Goal: Information Seeking & Learning: Check status

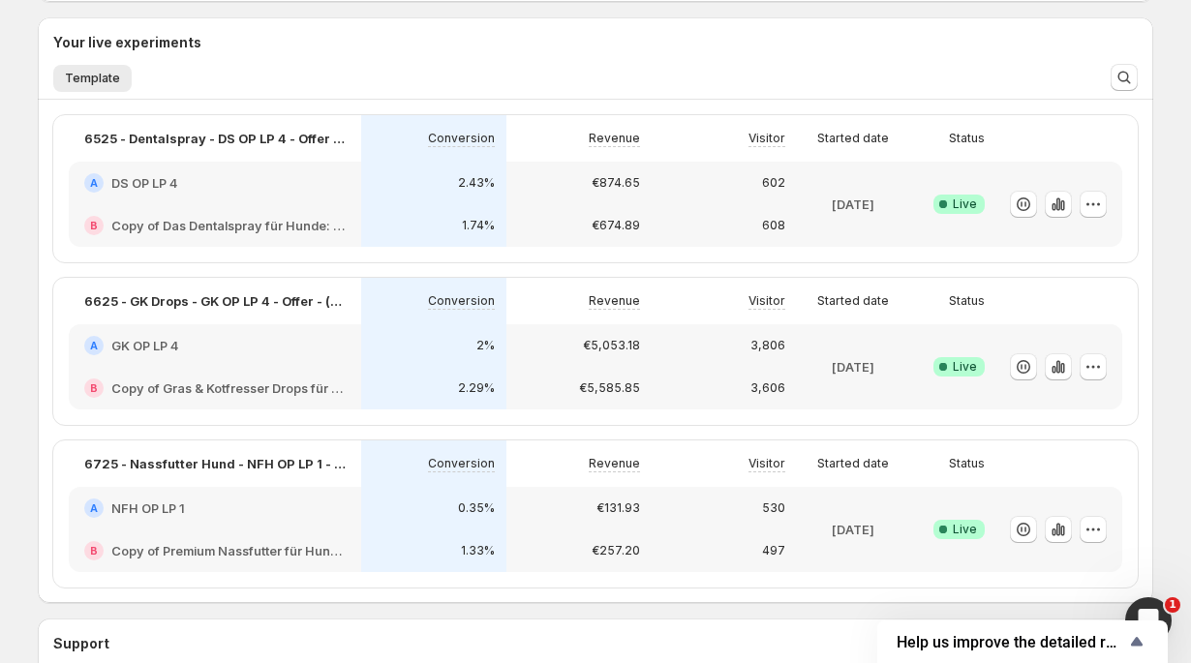
scroll to position [461, 0]
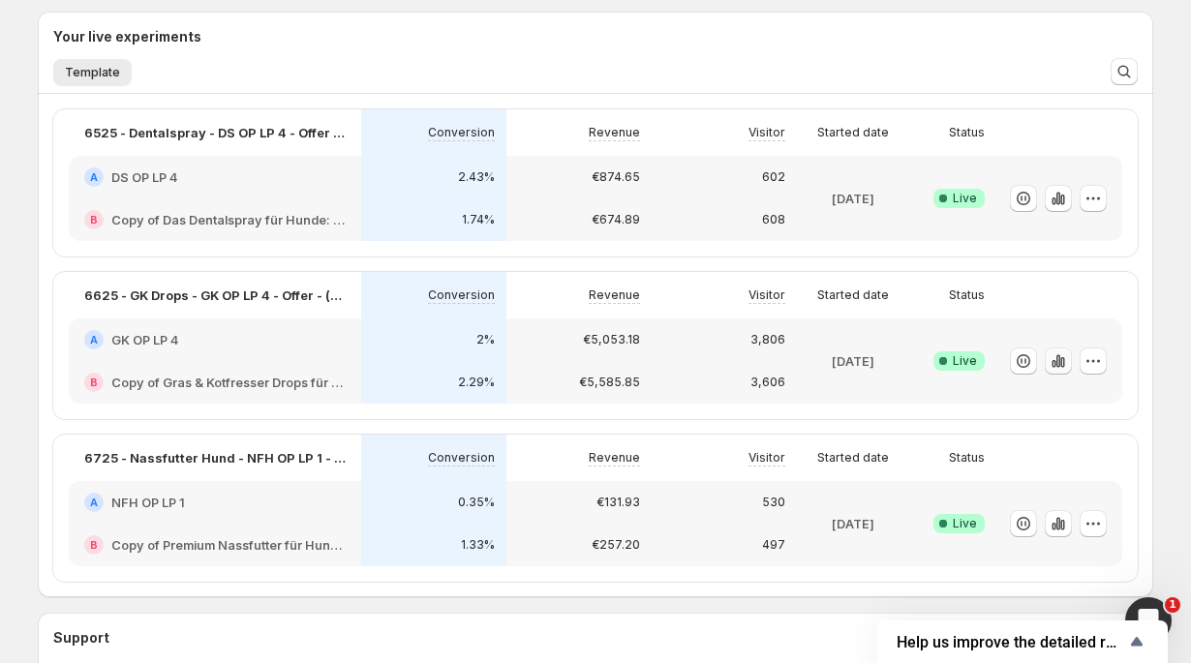
click at [1054, 360] on icon "button" at bounding box center [1053, 364] width 4 height 8
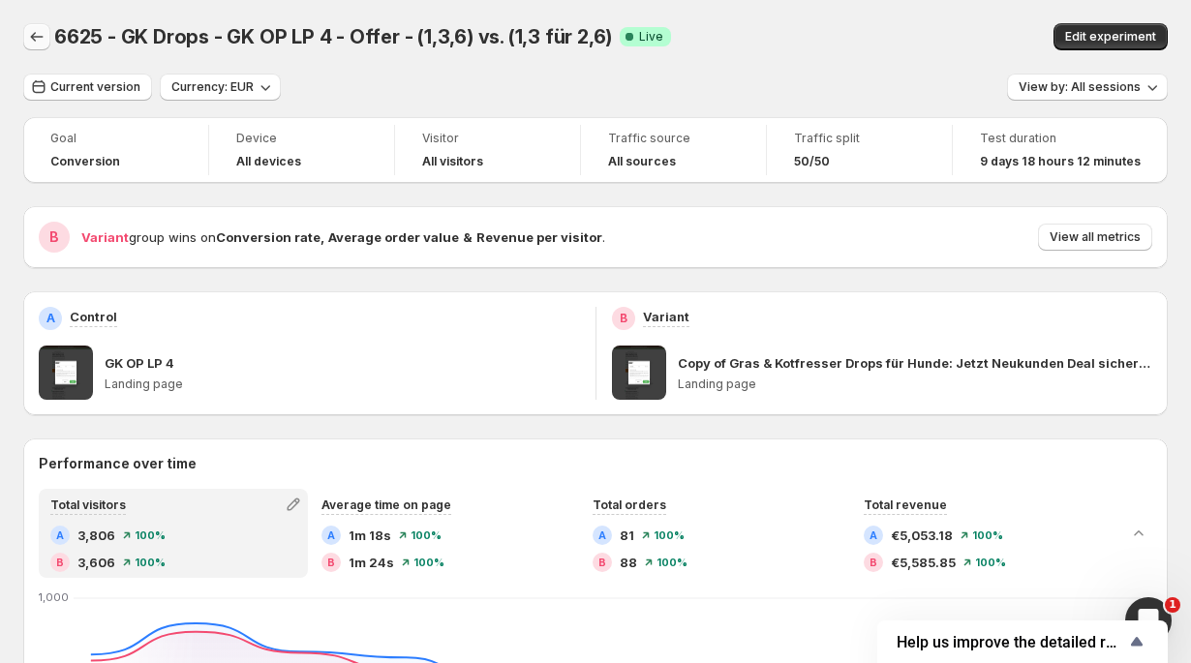
click at [33, 46] on button "Back" at bounding box center [36, 36] width 27 height 27
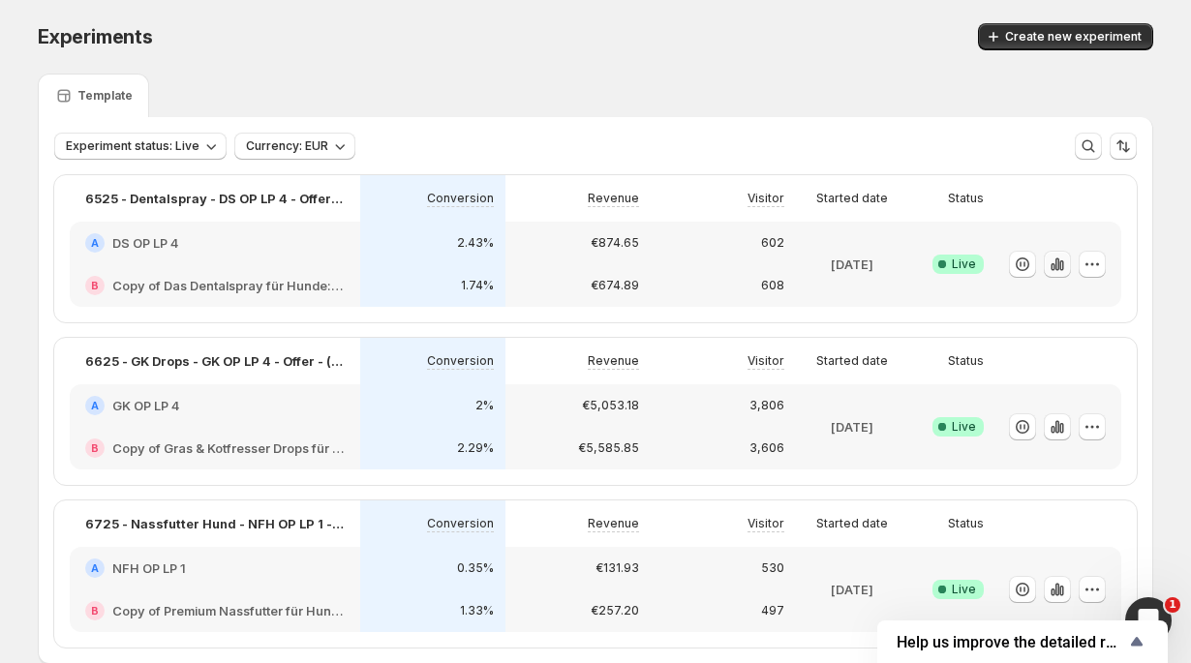
click at [1057, 260] on icon "button" at bounding box center [1057, 263] width 4 height 13
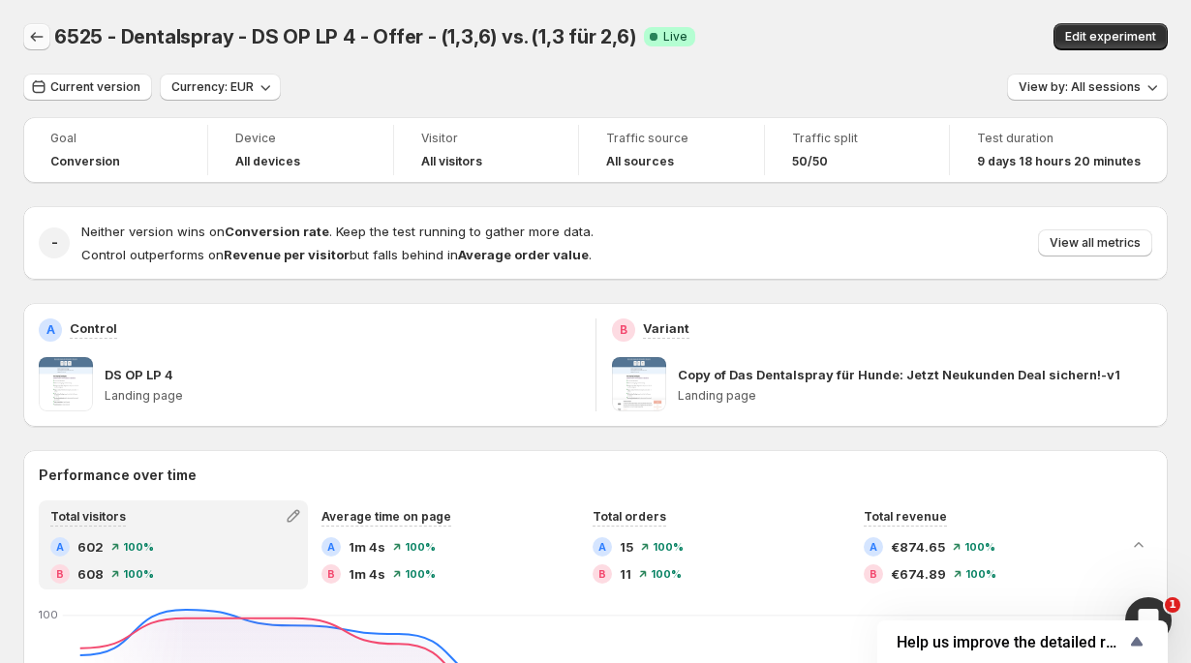
click at [28, 37] on icon "Back" at bounding box center [36, 36] width 19 height 19
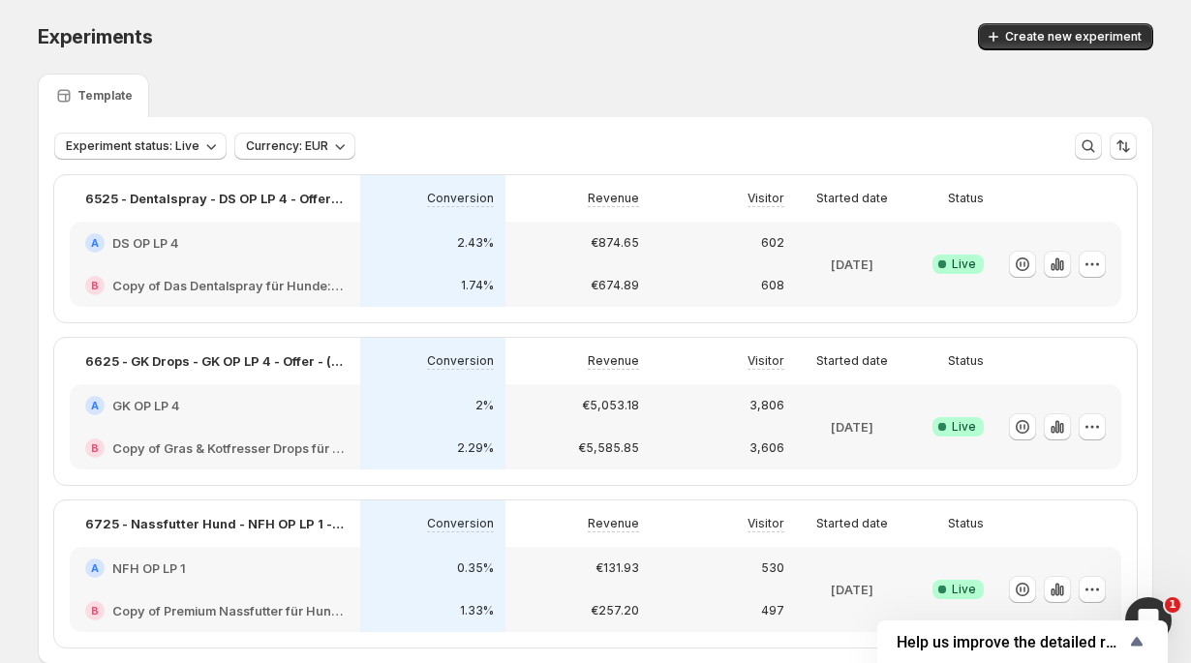
scroll to position [106, 0]
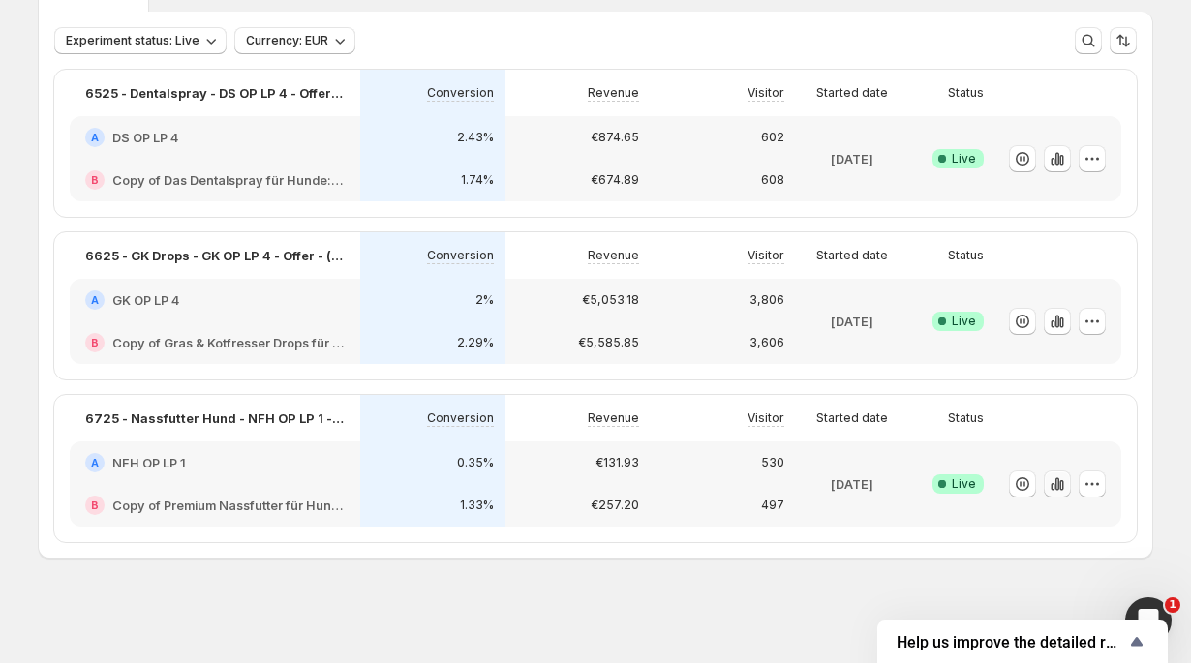
click at [1054, 485] on icon "button" at bounding box center [1052, 487] width 4 height 8
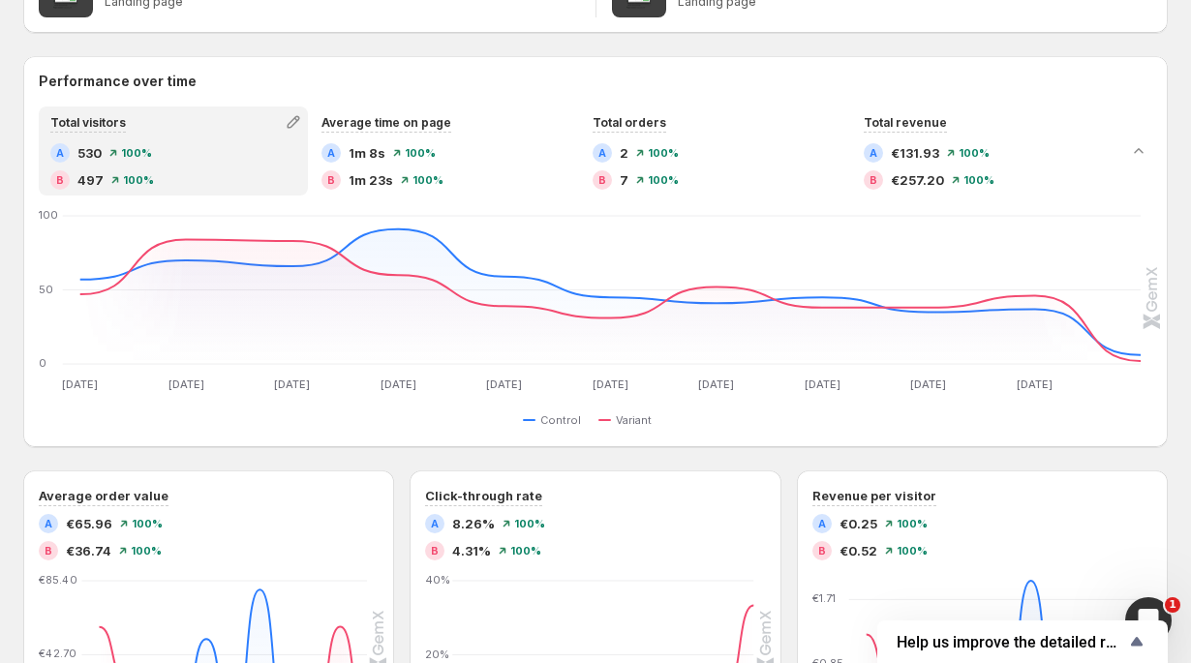
scroll to position [391, 0]
